Goal: Information Seeking & Learning: Learn about a topic

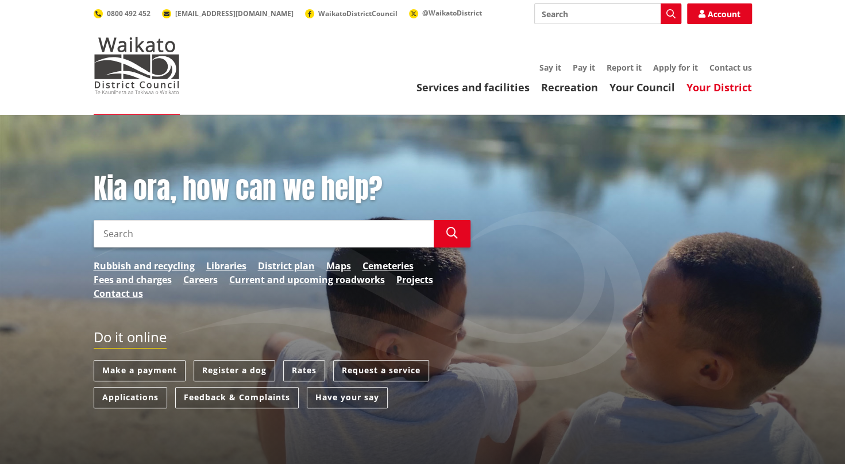
click at [718, 87] on link "Your District" at bounding box center [720, 87] width 66 height 14
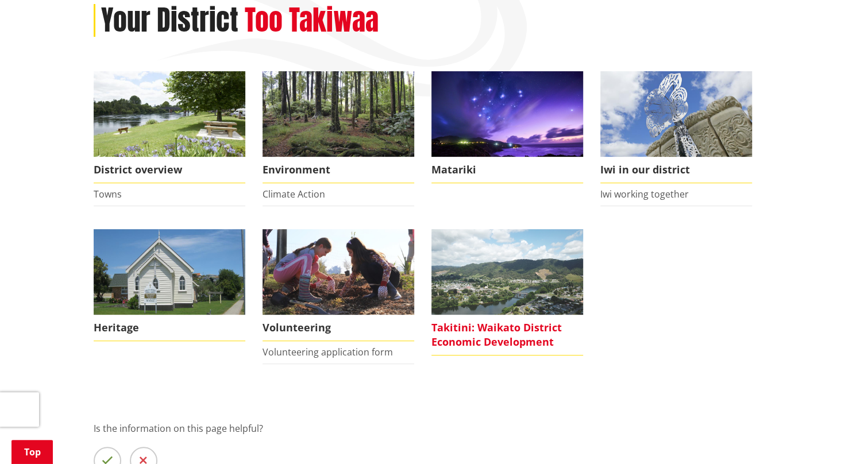
scroll to position [172, 0]
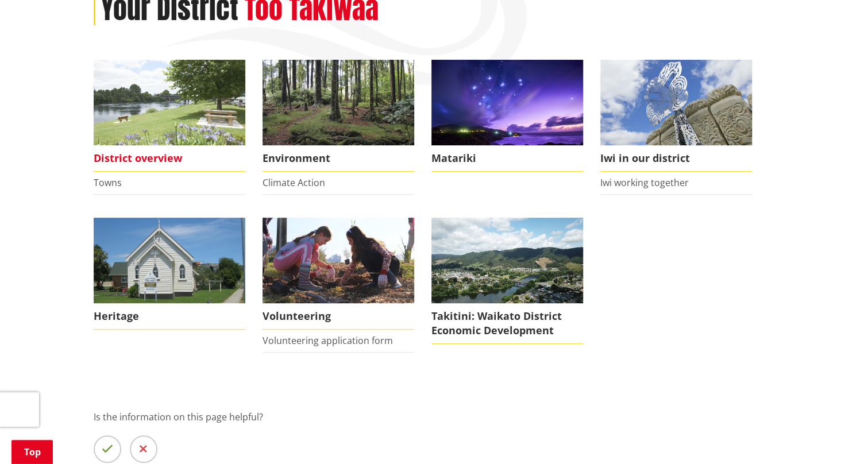
click at [191, 93] on img at bounding box center [170, 103] width 152 height 86
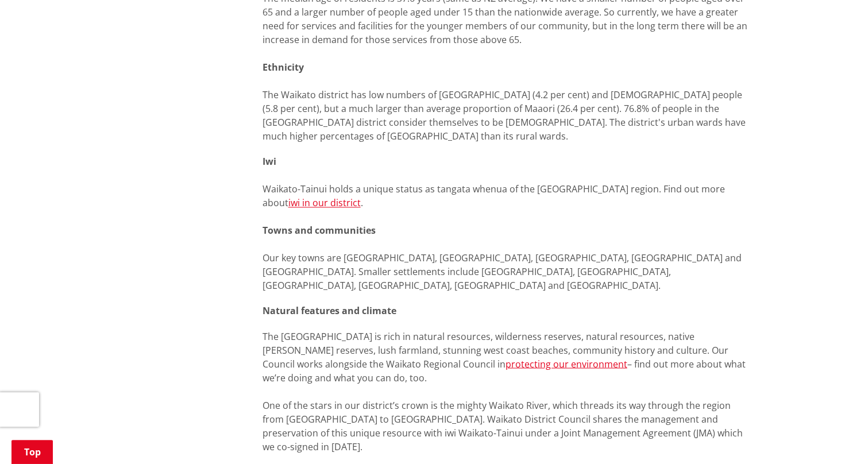
scroll to position [925, 0]
